Goal: Check status: Check status

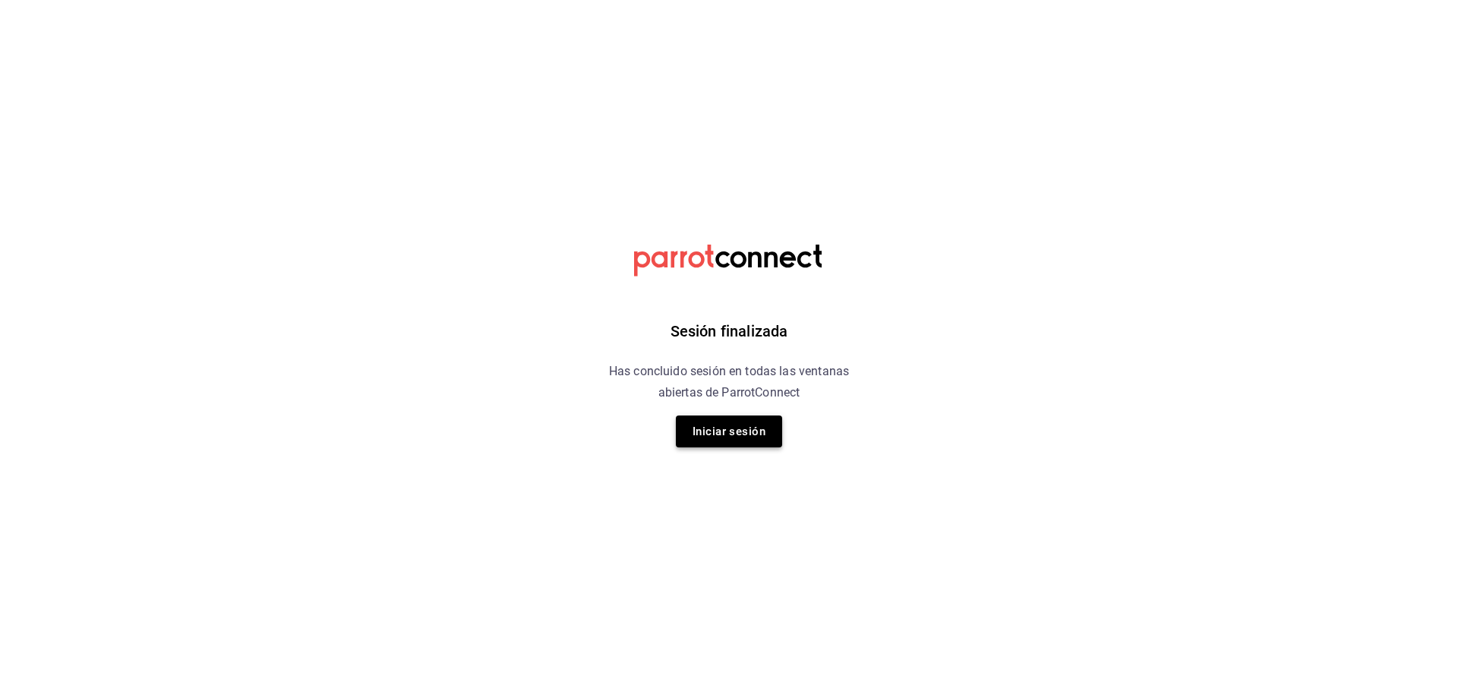
click at [724, 448] on div "Sesión finalizada Has concluido sesión en todas las ventanas abiertas de Parrot…" at bounding box center [730, 346] width 384 height 692
click at [724, 441] on button "Iniciar sesión" at bounding box center [729, 431] width 106 height 32
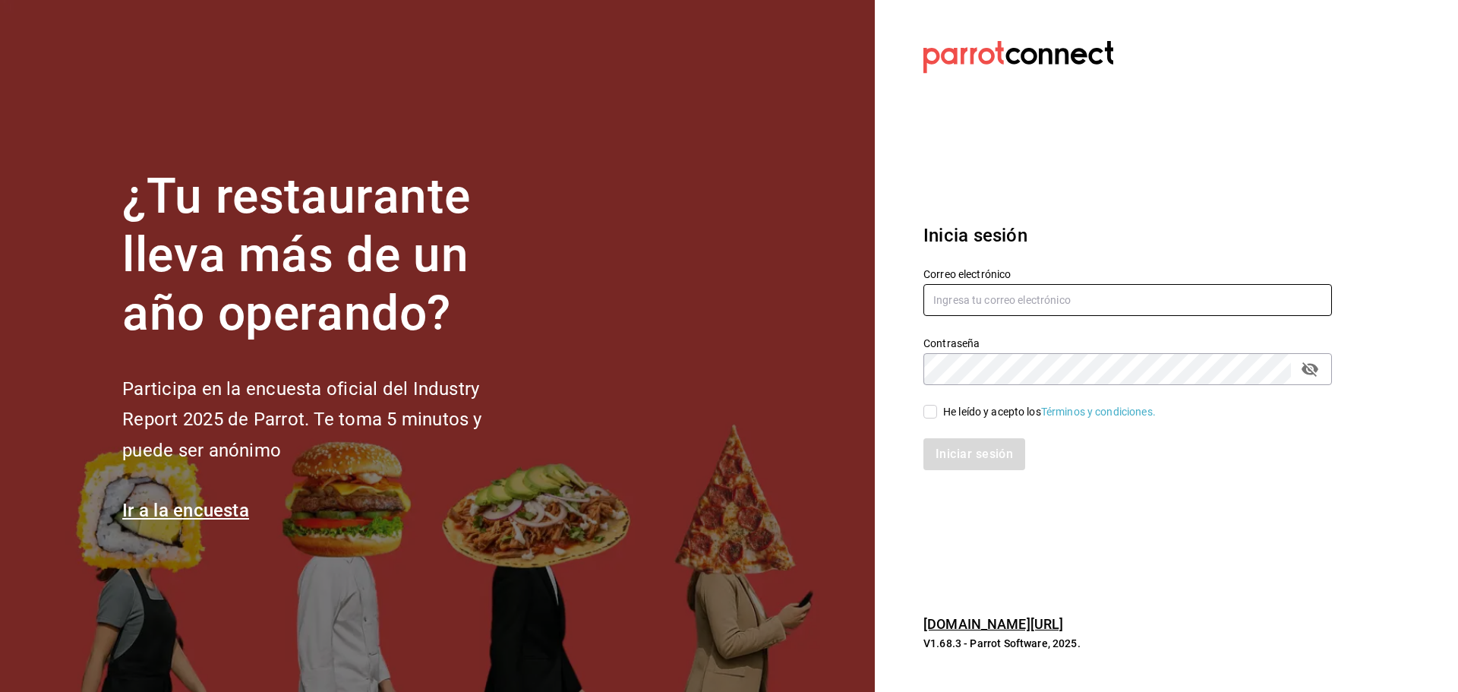
click at [950, 289] on input "text" at bounding box center [1128, 300] width 409 height 32
type input "B"
type input "brendavelaz85@gmail.com"
click at [937, 415] on input "He leído y acepto los Términos y condiciones." at bounding box center [931, 412] width 14 height 14
checkbox input "true"
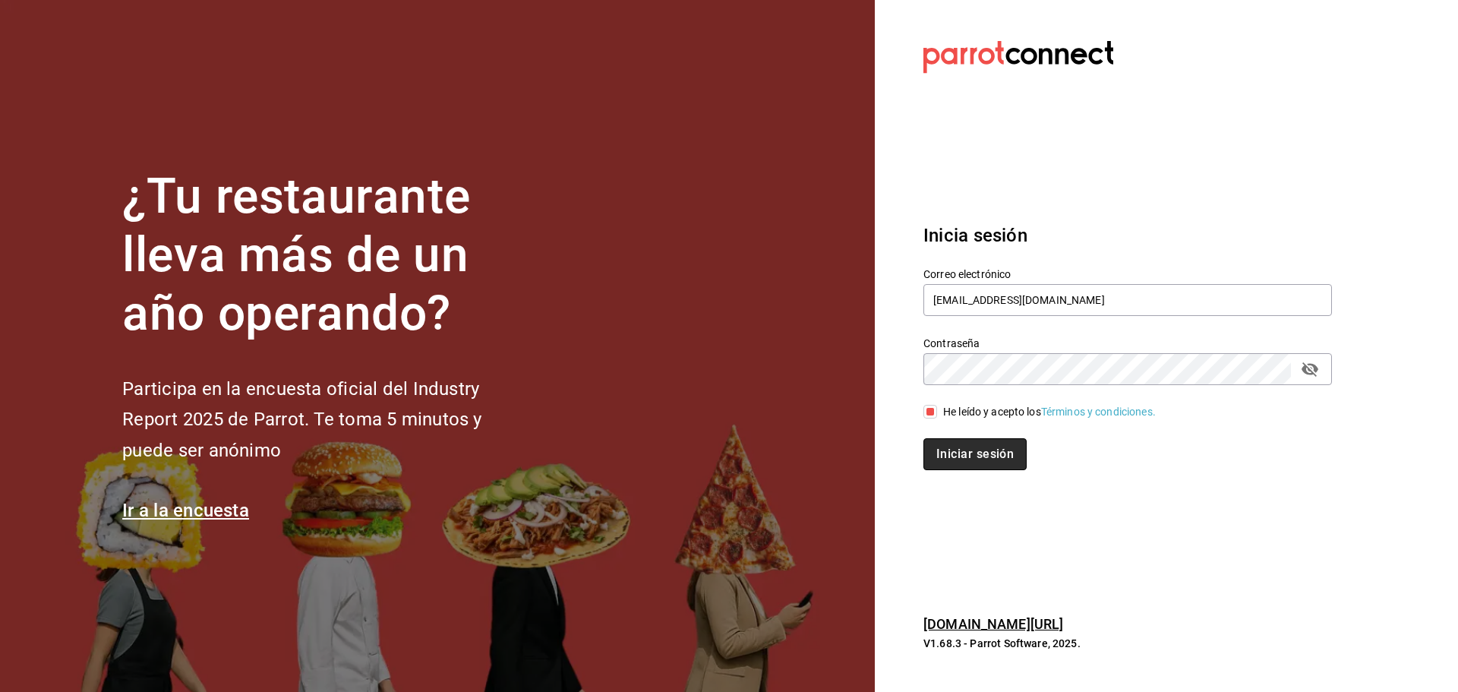
click at [956, 454] on button "Iniciar sesión" at bounding box center [975, 454] width 103 height 32
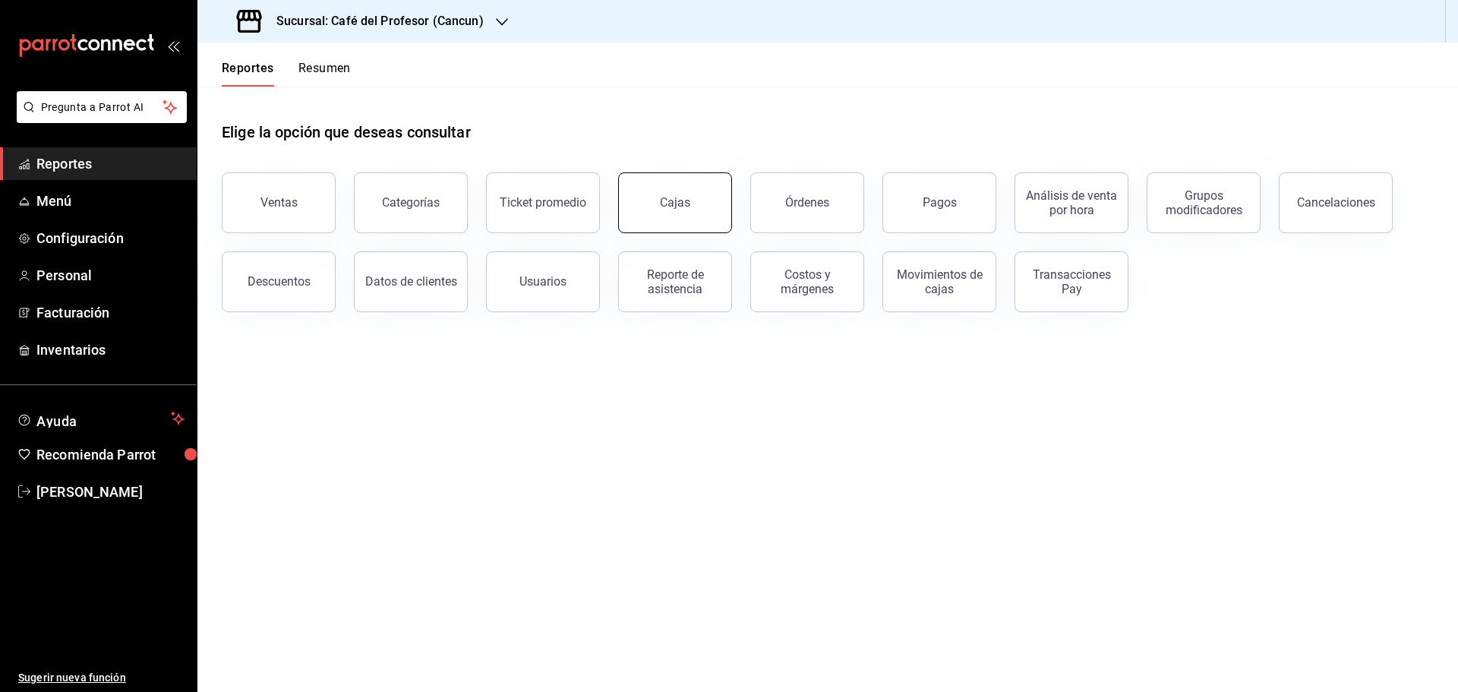
click at [685, 213] on button "Cajas" at bounding box center [675, 202] width 114 height 61
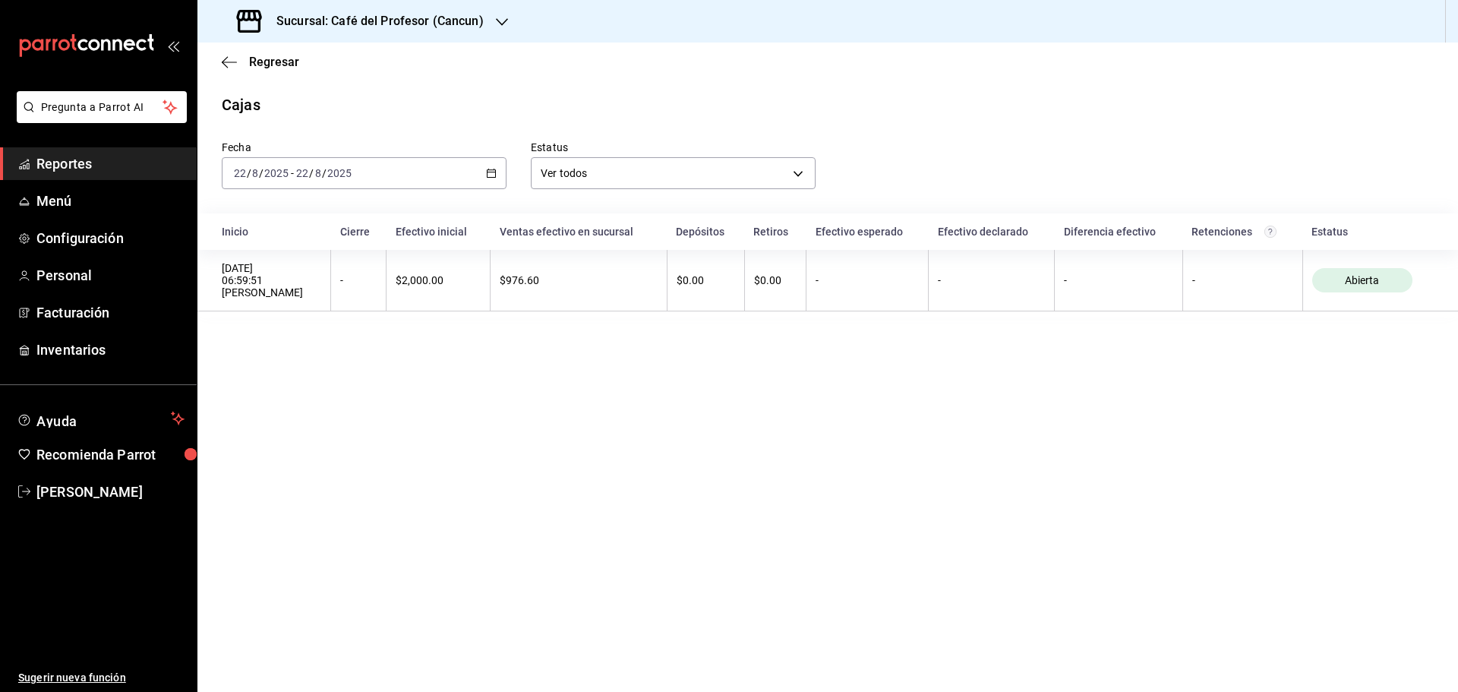
click at [488, 23] on div "Sucursal: Café del Profesor (Cancun)" at bounding box center [362, 21] width 305 height 43
click at [313, 102] on span "Café del Profesor (Acanceh)" at bounding box center [277, 100] width 135 height 16
click at [489, 169] on icon "button" at bounding box center [491, 173] width 11 height 11
click at [251, 246] on span "Ayer" at bounding box center [294, 253] width 118 height 16
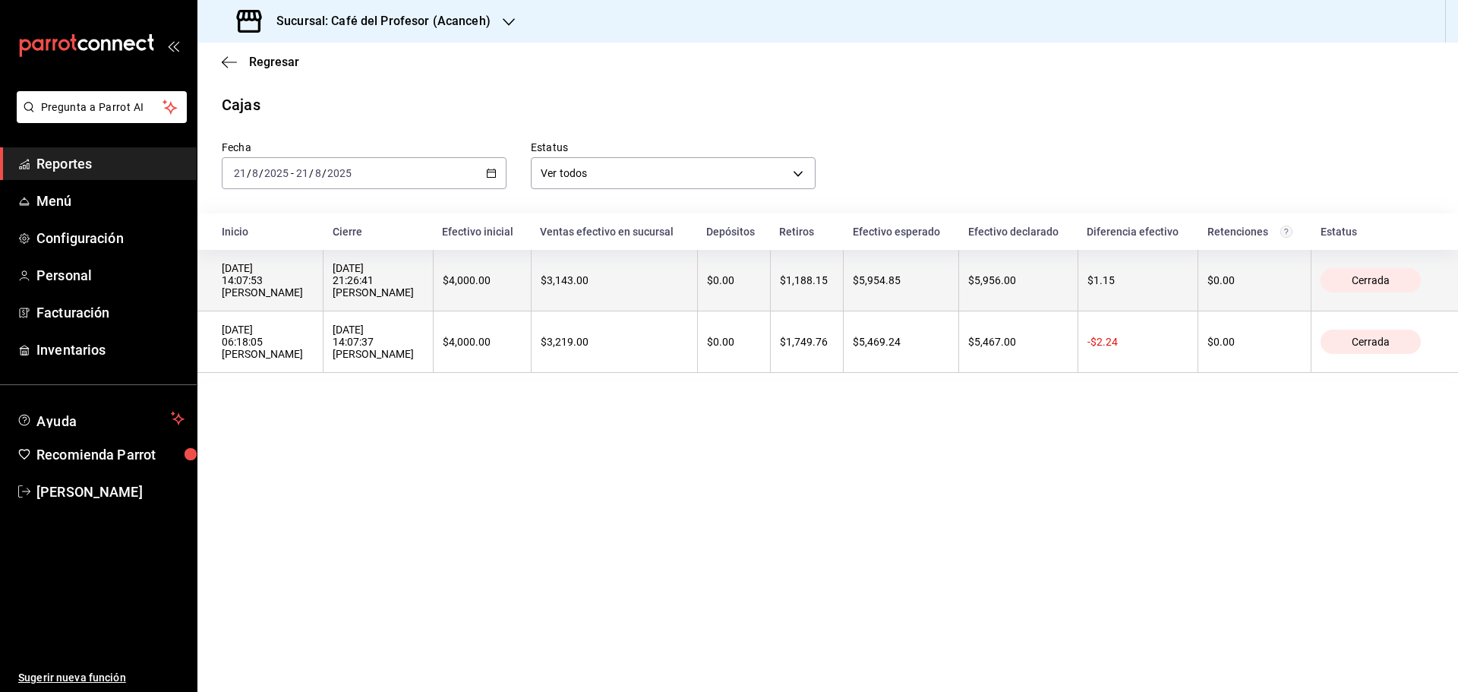
click at [612, 289] on th "$3,143.00" at bounding box center [614, 281] width 166 height 62
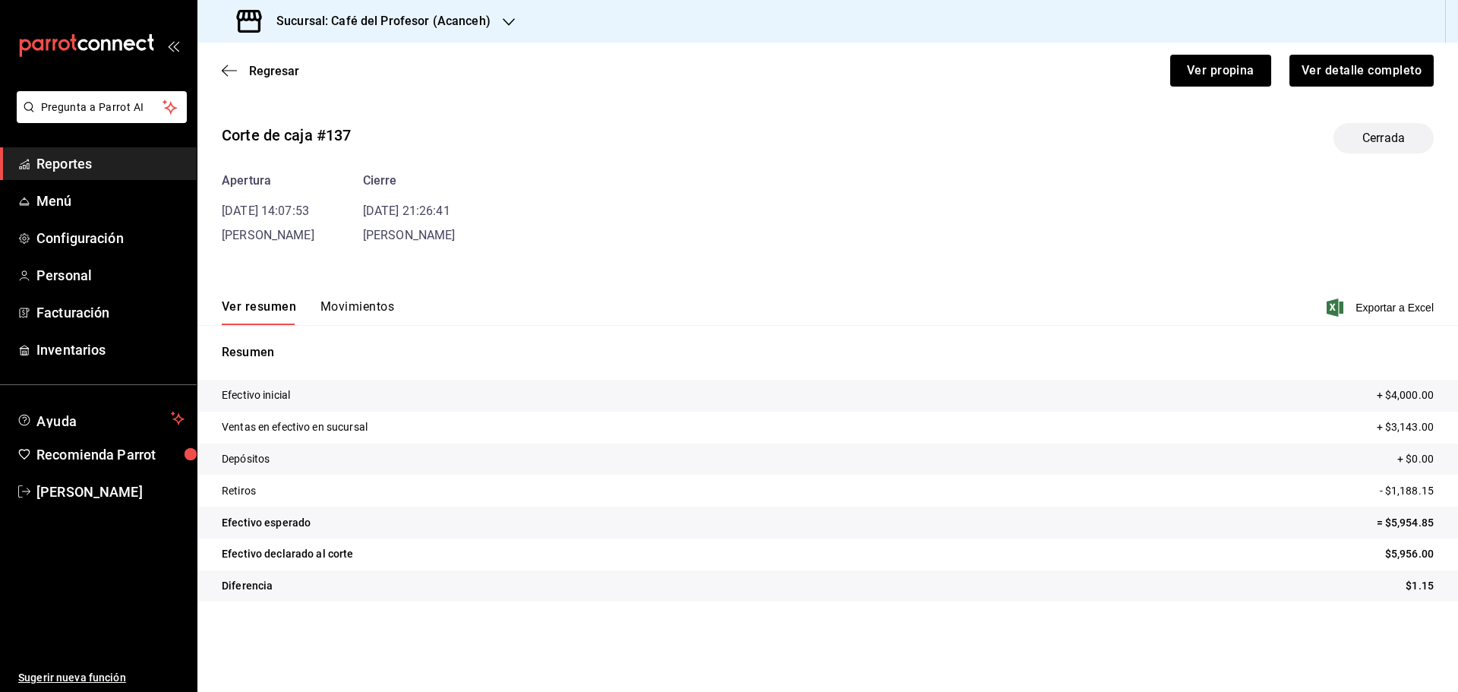
click at [352, 314] on button "Movimientos" at bounding box center [358, 312] width 74 height 26
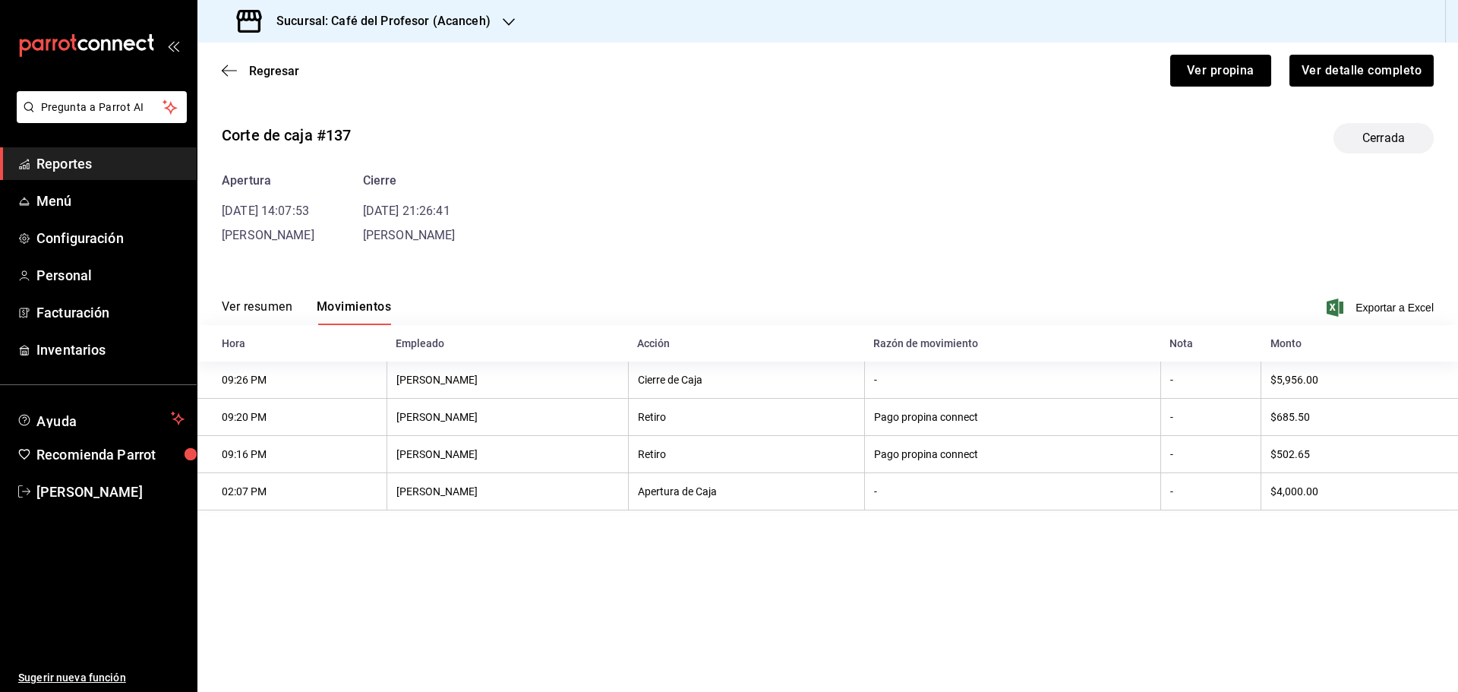
click at [269, 306] on button "Ver resumen" at bounding box center [257, 312] width 71 height 26
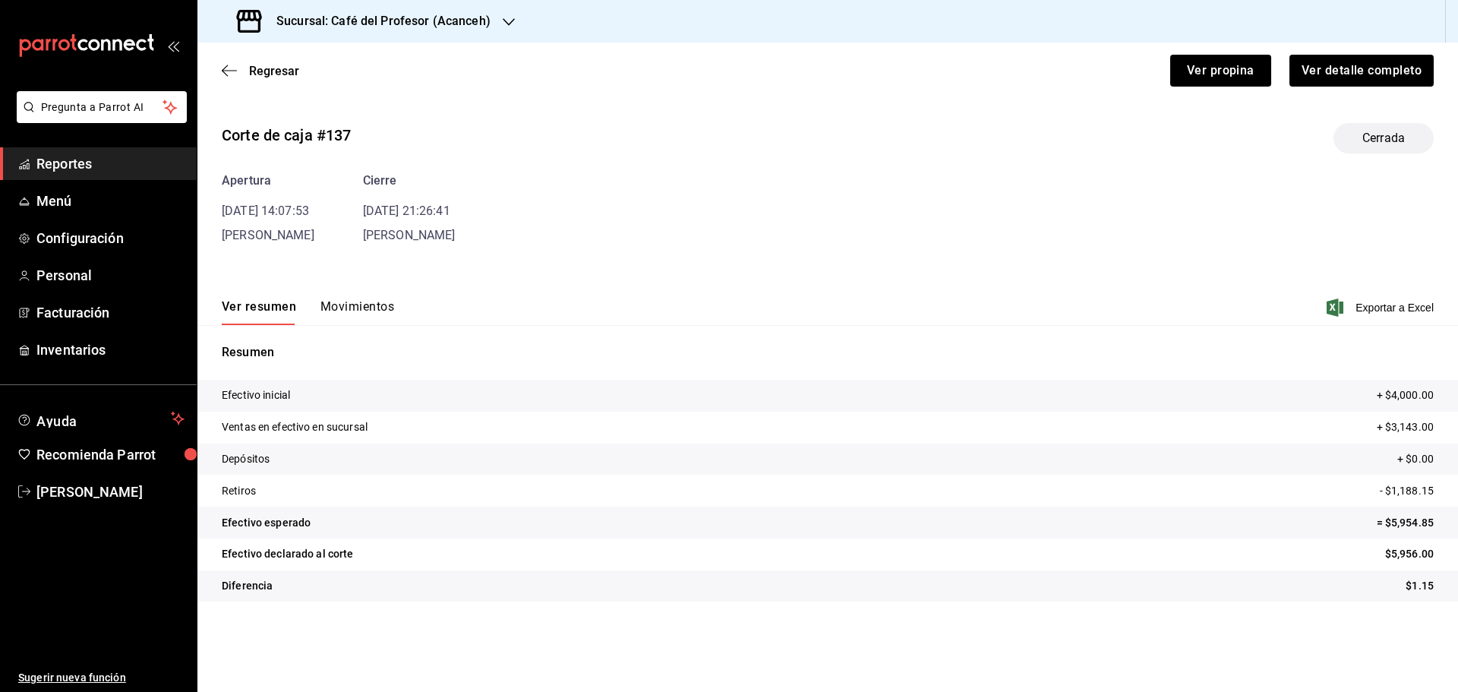
click at [361, 303] on button "Movimientos" at bounding box center [358, 312] width 74 height 26
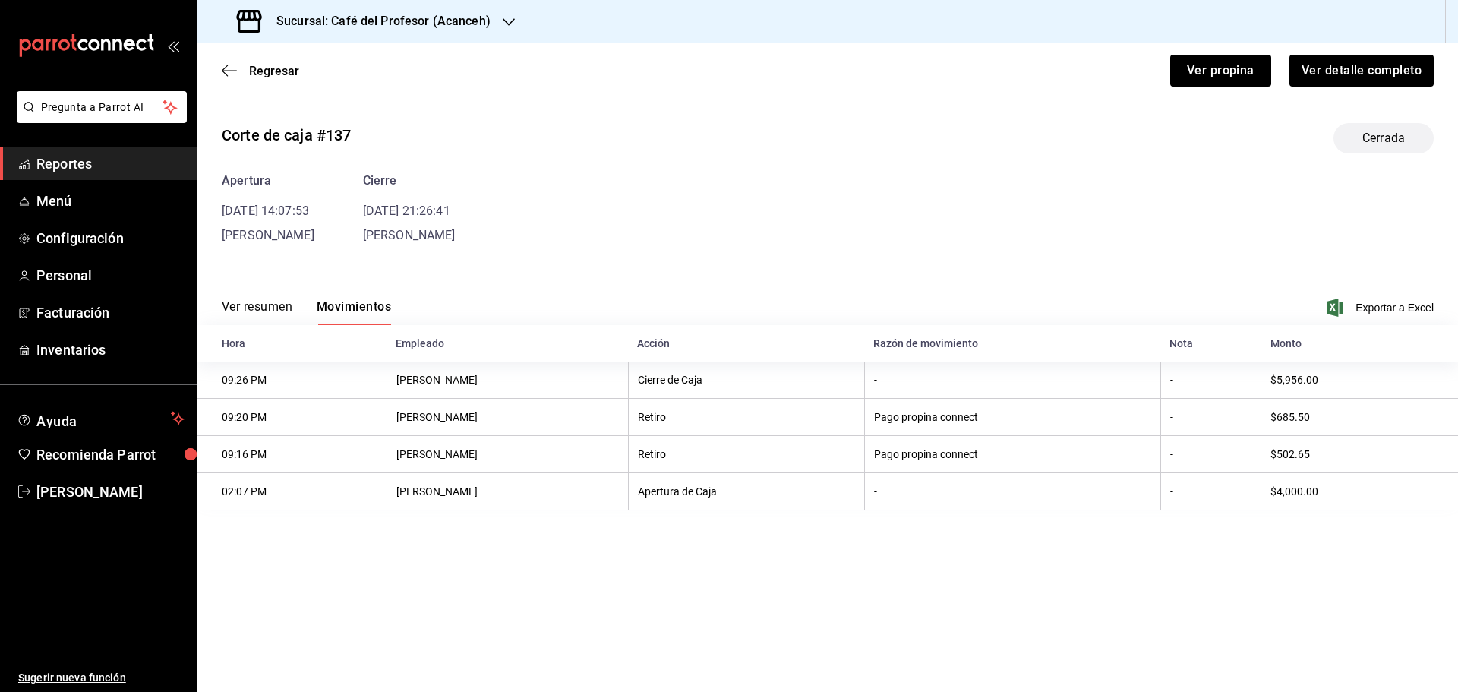
click at [279, 305] on button "Ver resumen" at bounding box center [257, 312] width 71 height 26
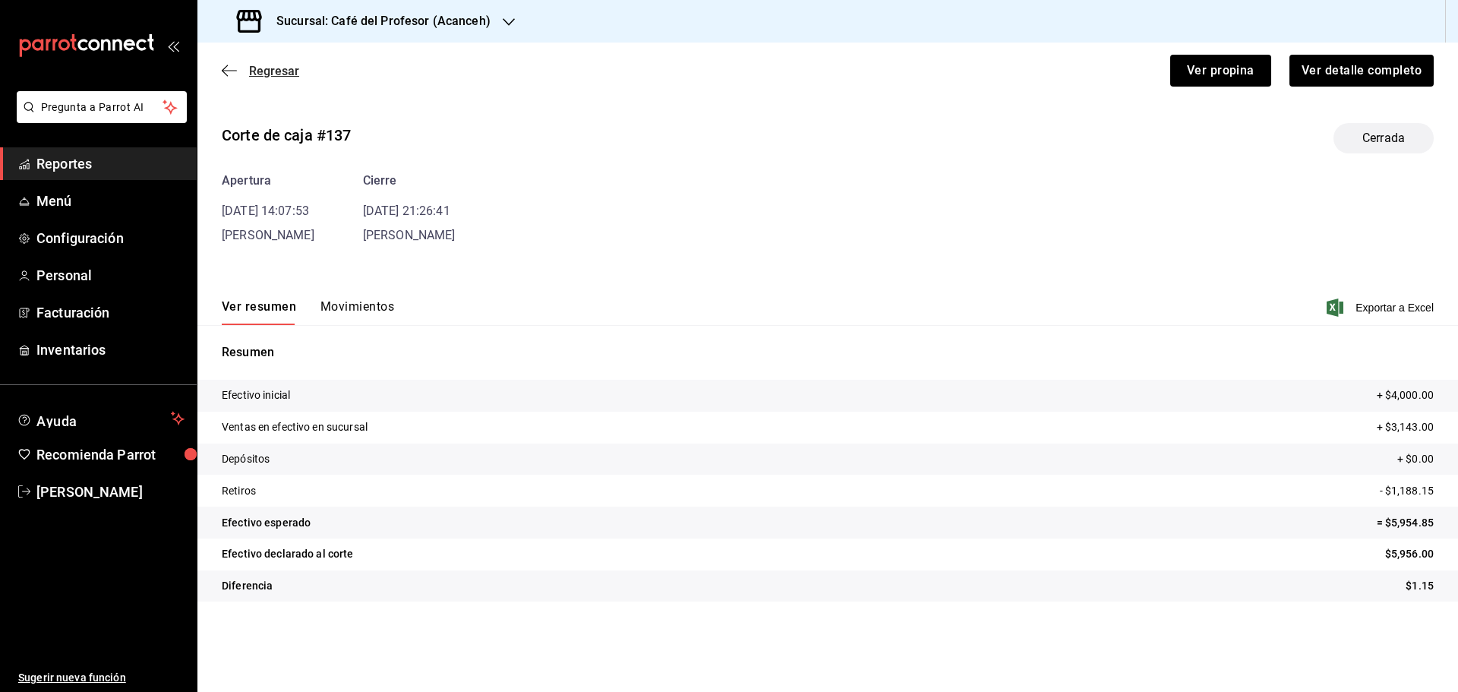
click at [270, 75] on span "Regresar" at bounding box center [274, 71] width 50 height 14
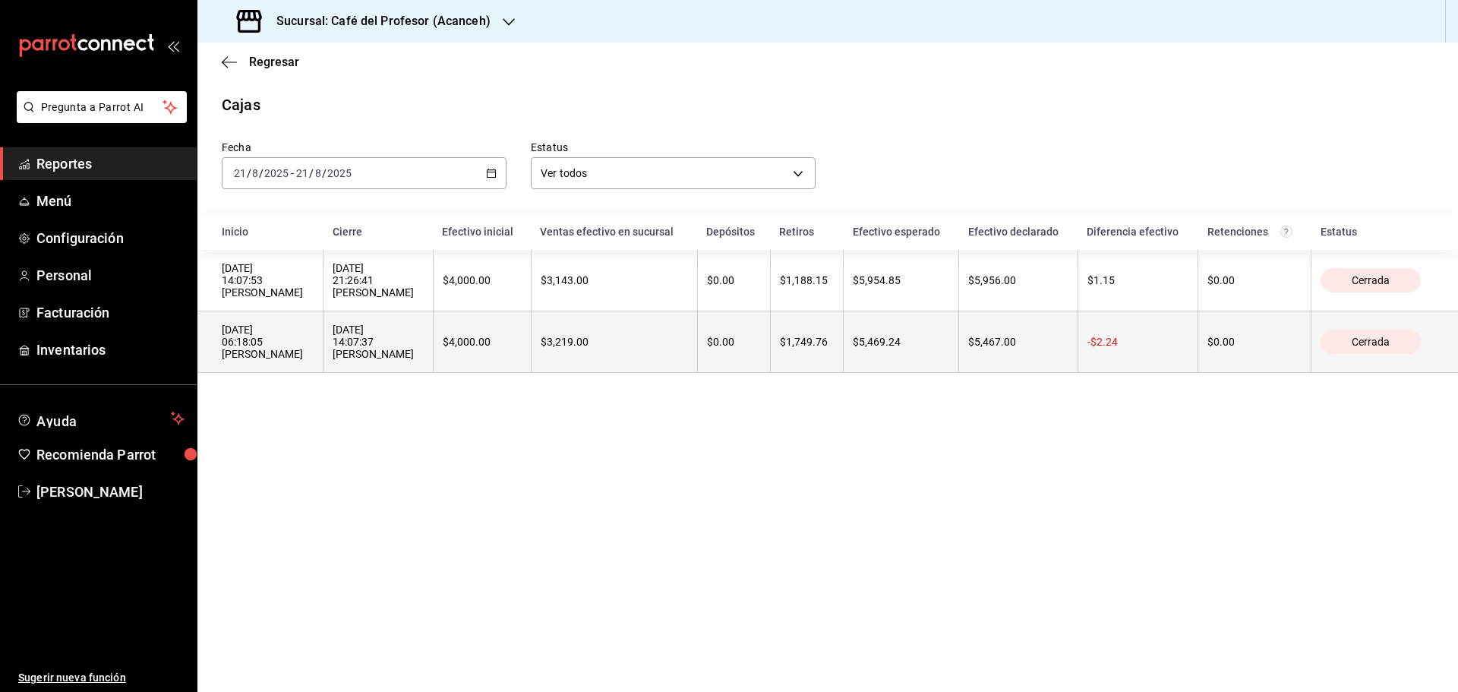
click at [352, 338] on div "[DATE] 14:07:37 [PERSON_NAME]" at bounding box center [378, 342] width 90 height 36
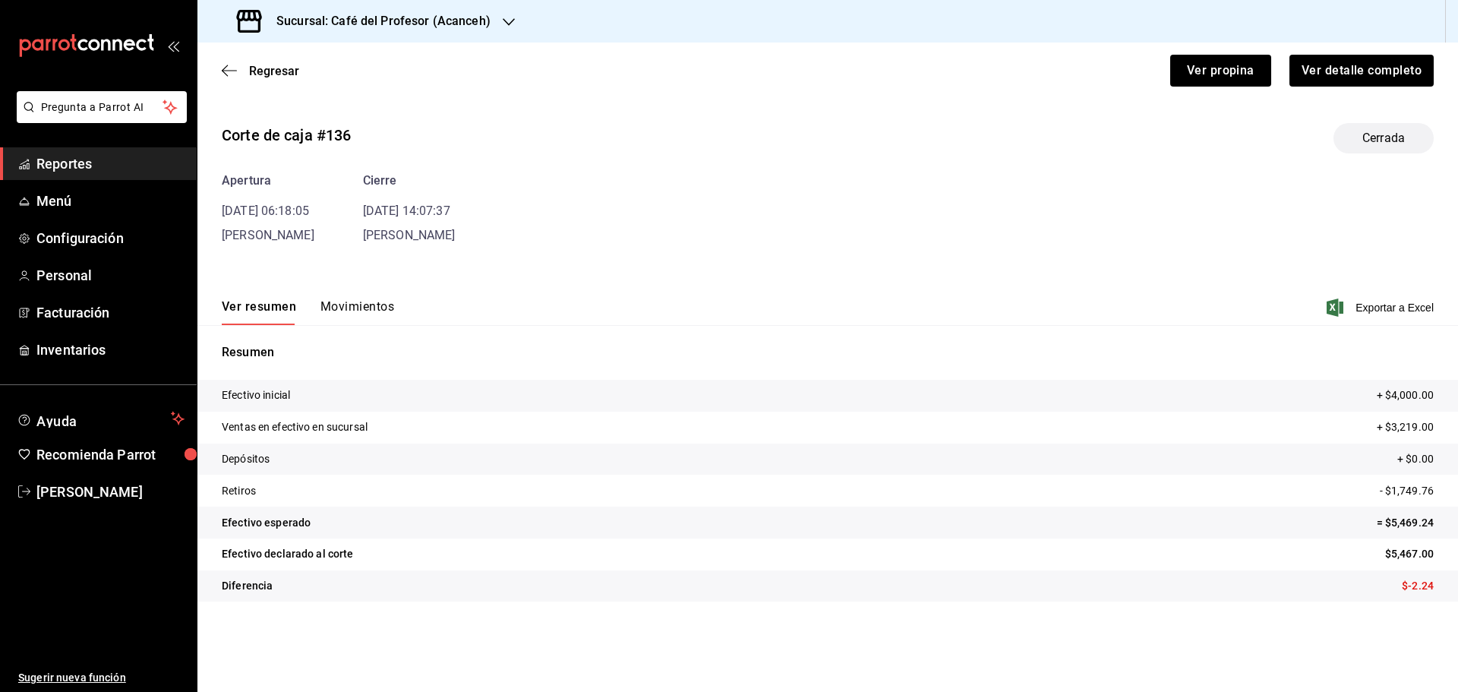
click at [349, 308] on button "Movimientos" at bounding box center [358, 312] width 74 height 26
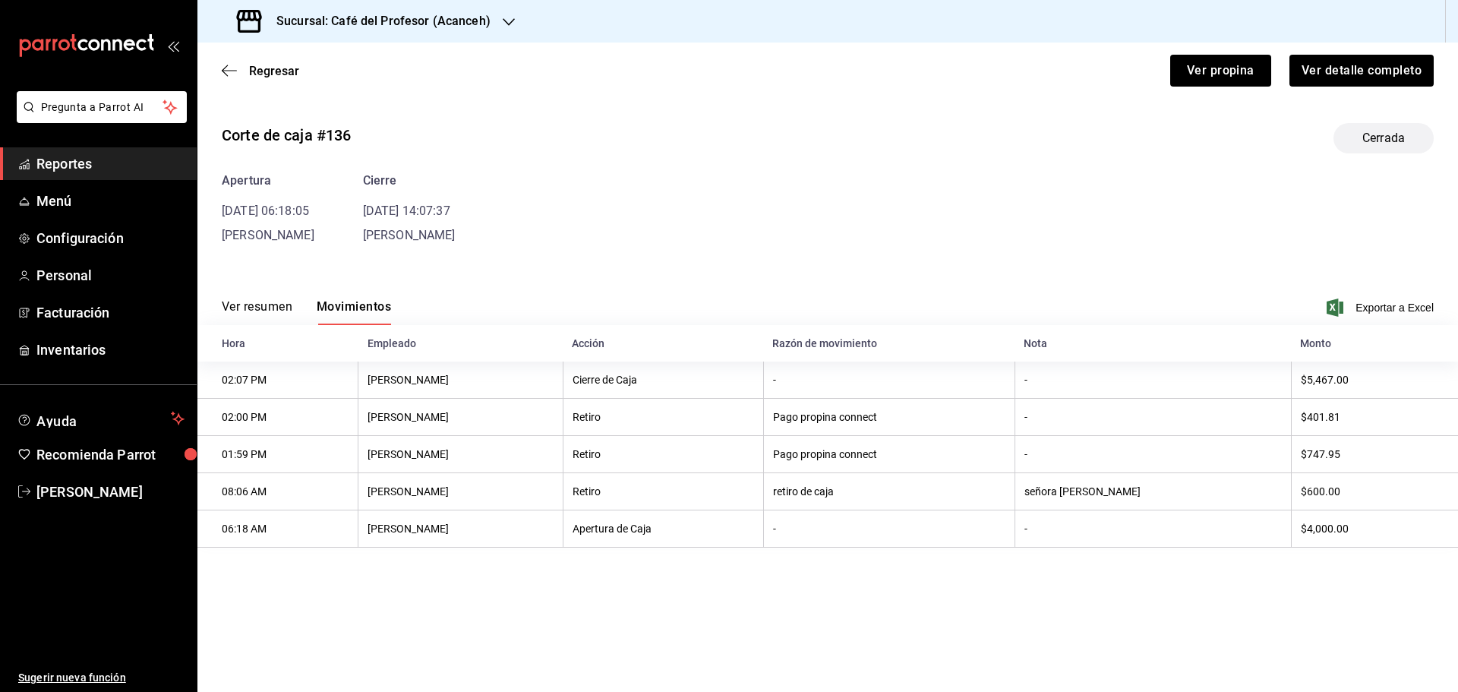
click at [257, 313] on button "Ver resumen" at bounding box center [257, 312] width 71 height 26
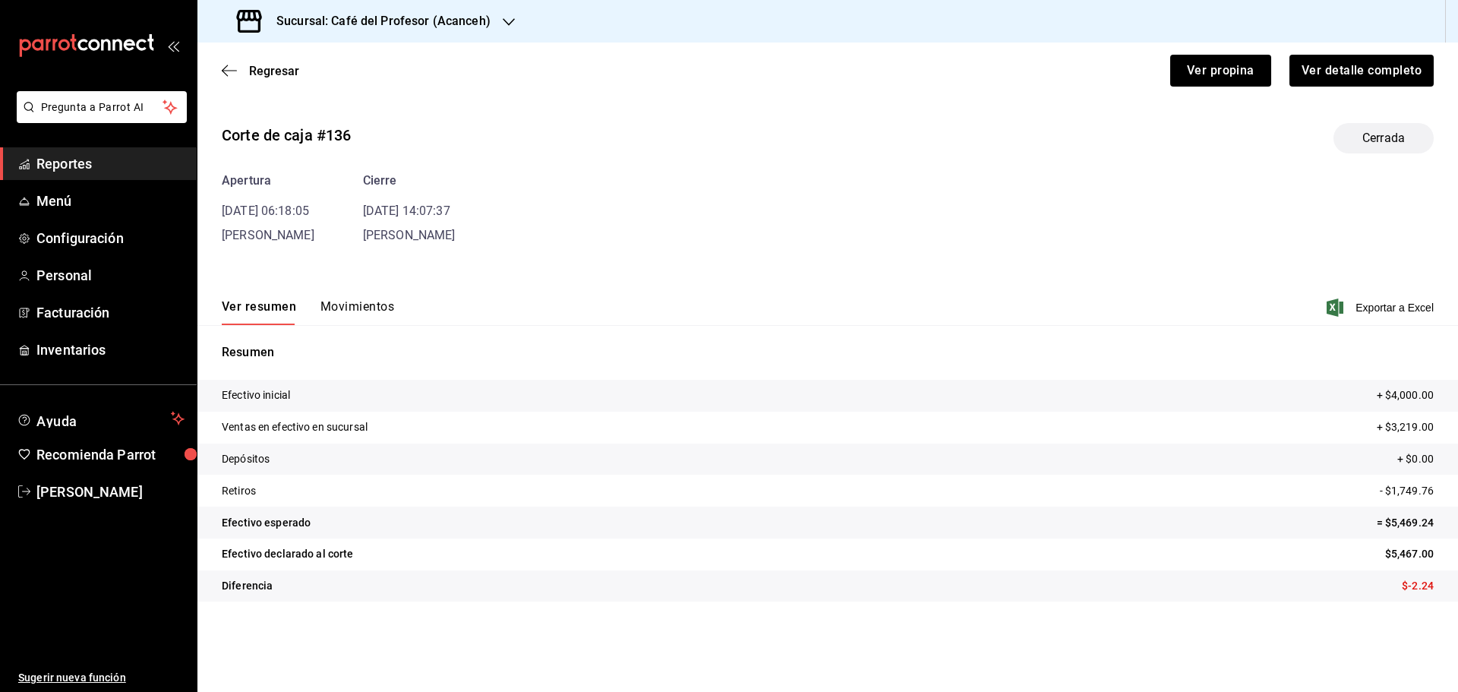
click at [360, 308] on button "Movimientos" at bounding box center [358, 312] width 74 height 26
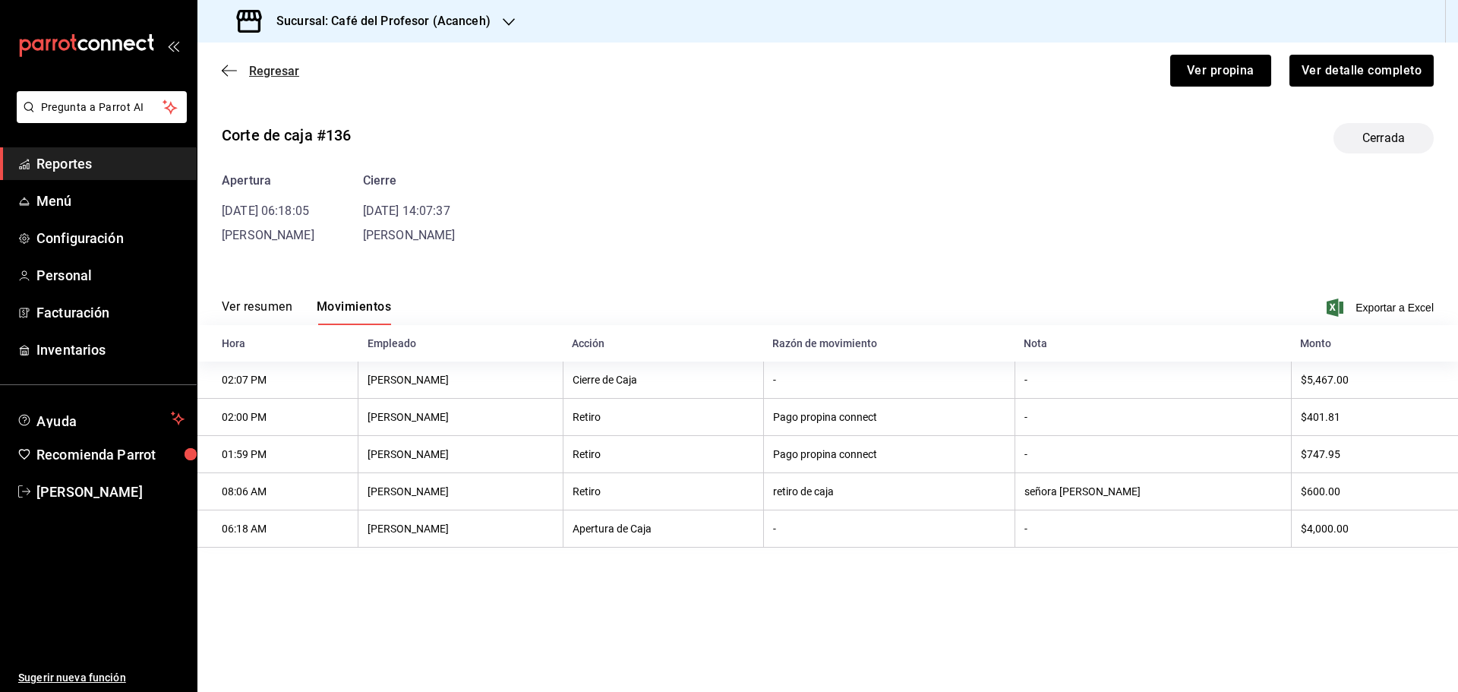
click at [260, 72] on span "Regresar" at bounding box center [274, 71] width 50 height 14
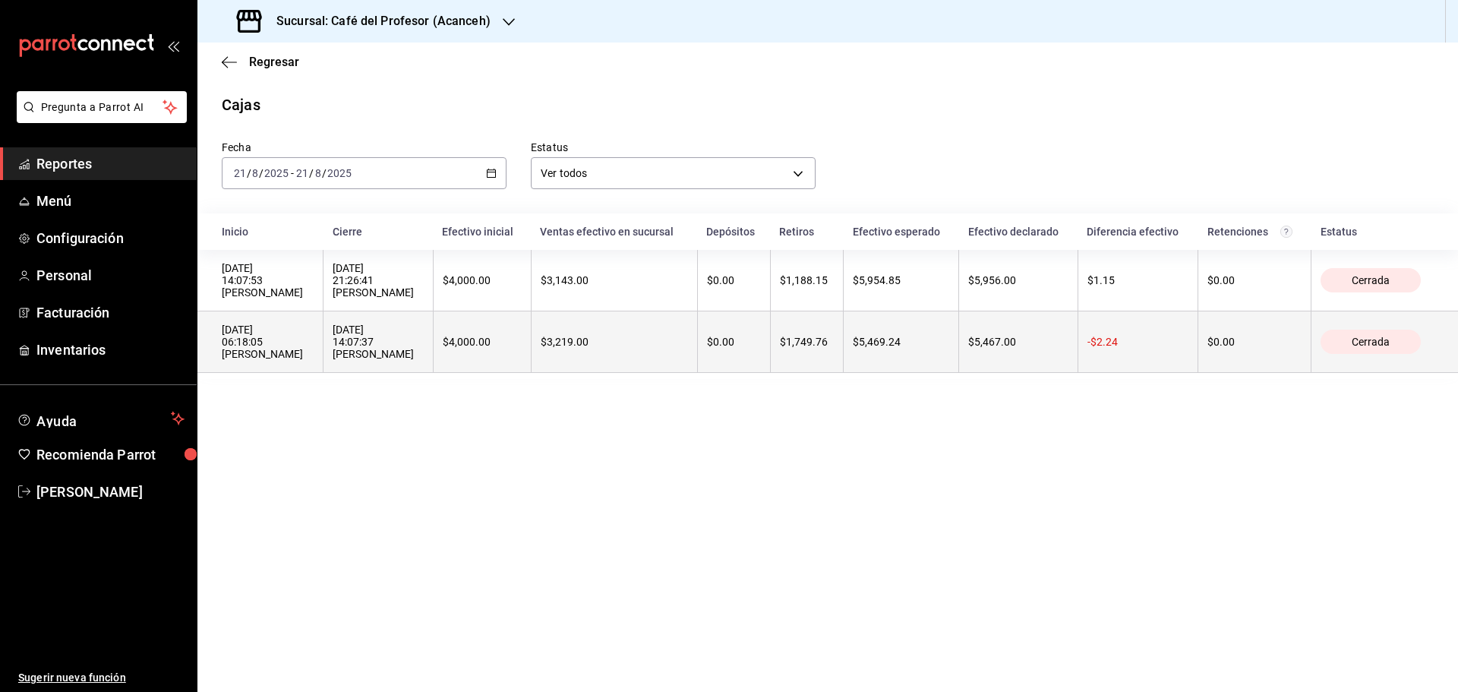
click at [1355, 343] on span "Cerrada" at bounding box center [1371, 342] width 50 height 12
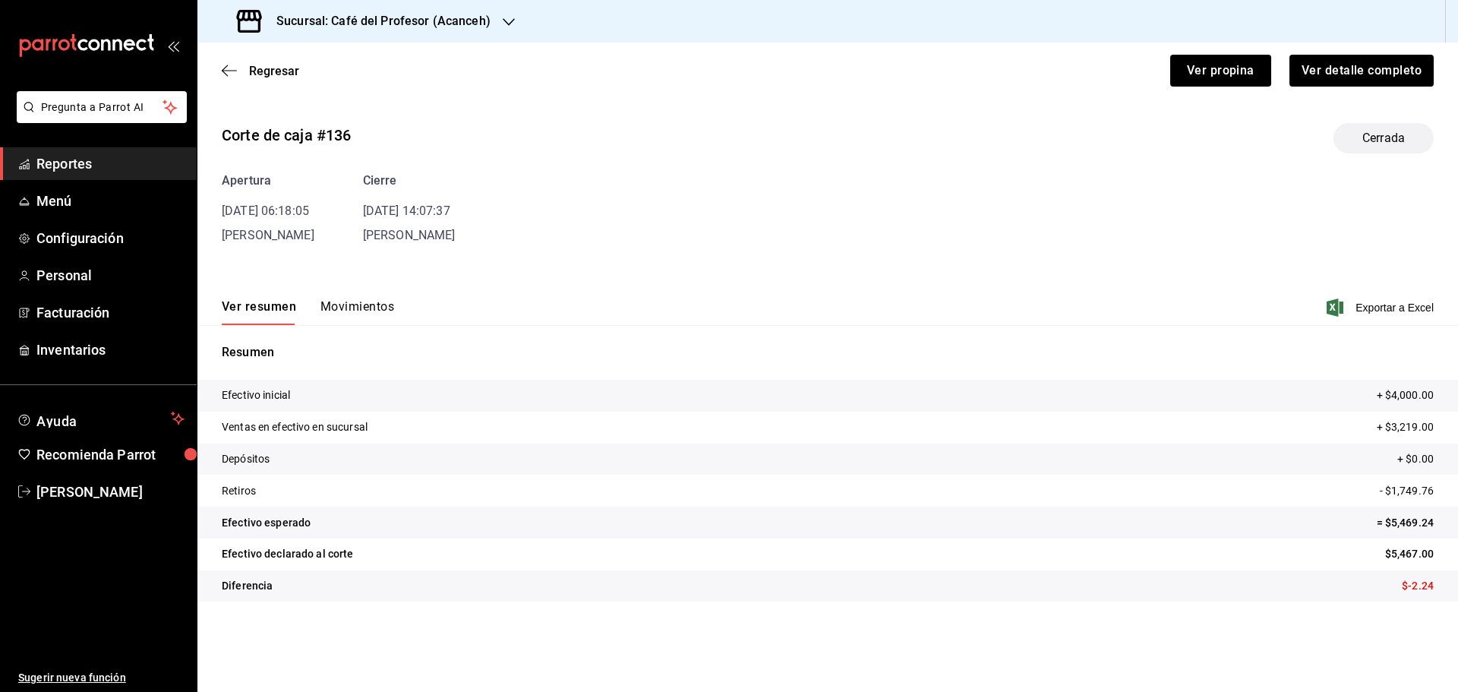
click at [340, 304] on button "Movimientos" at bounding box center [358, 312] width 74 height 26
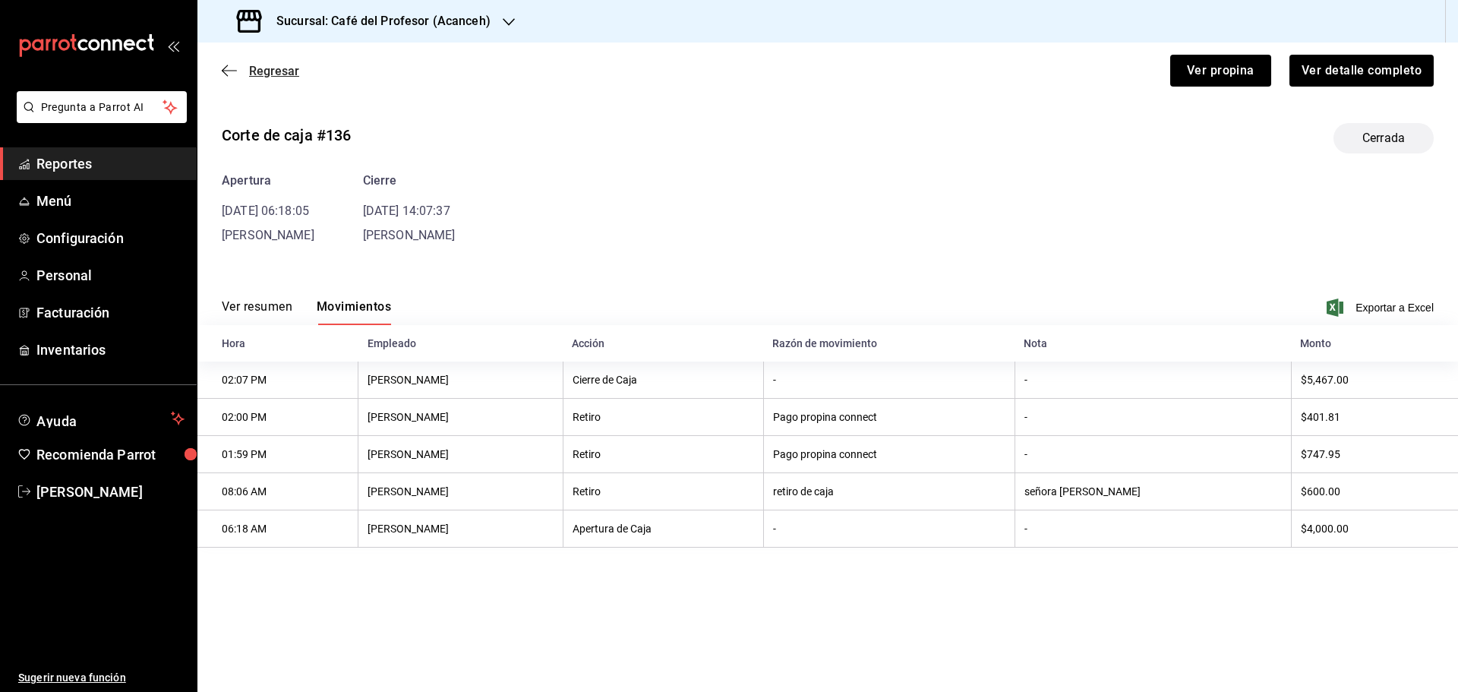
click at [265, 76] on span "Regresar" at bounding box center [274, 71] width 50 height 14
